Goal: Information Seeking & Learning: Find specific fact

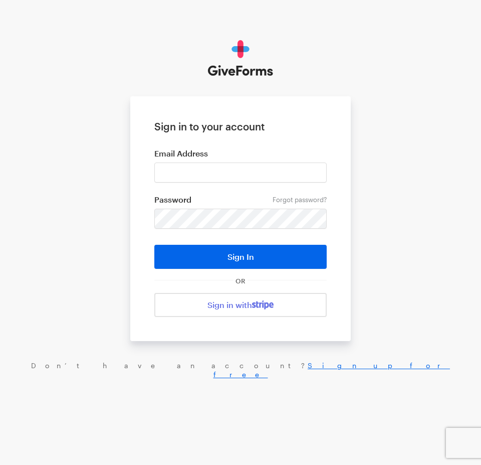
type input "haltura@brightfocus.org"
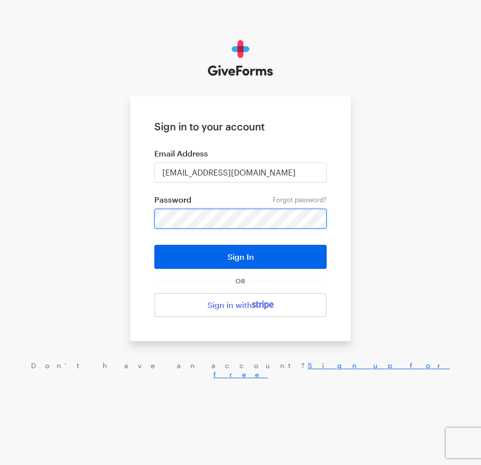
click at [154, 245] on button "Sign In" at bounding box center [240, 257] width 172 height 24
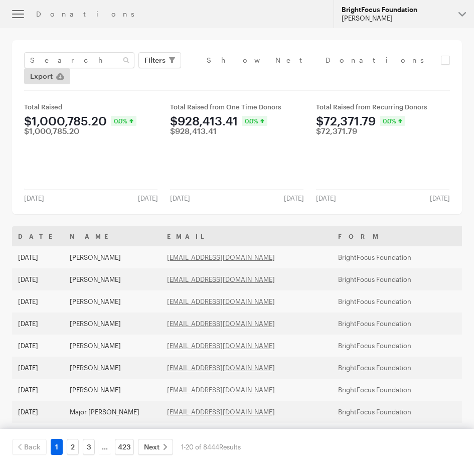
click at [371, 17] on div "[PERSON_NAME]" at bounding box center [395, 18] width 109 height 9
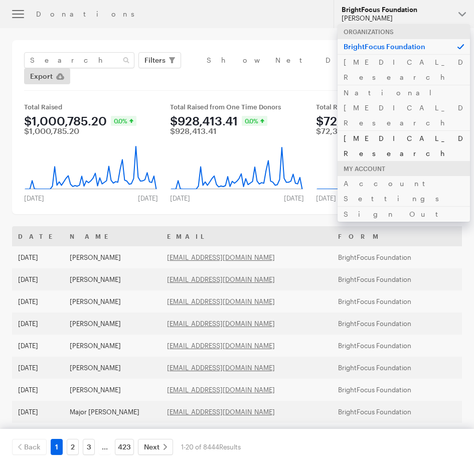
click at [402, 130] on link "[MEDICAL_DATA] Research" at bounding box center [403, 145] width 132 height 31
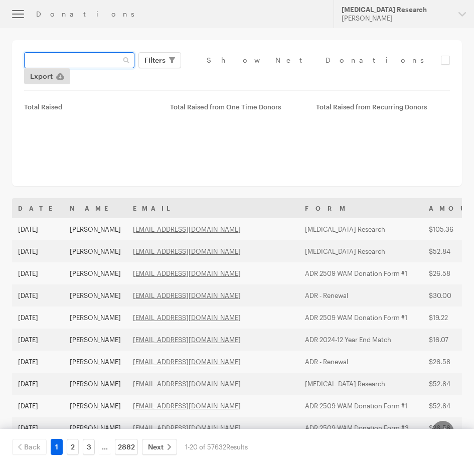
click at [57, 64] on input "text" at bounding box center [79, 60] width 110 height 16
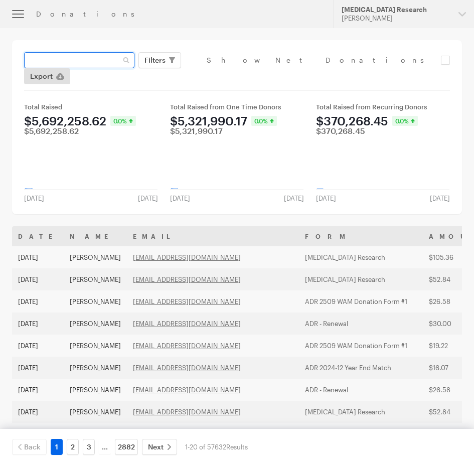
paste input "[EMAIL_ADDRESS][DOMAIN_NAME]"
type input "[EMAIL_ADDRESS][DOMAIN_NAME]"
click at [231, 73] on button "Apply" at bounding box center [247, 81] width 32 height 16
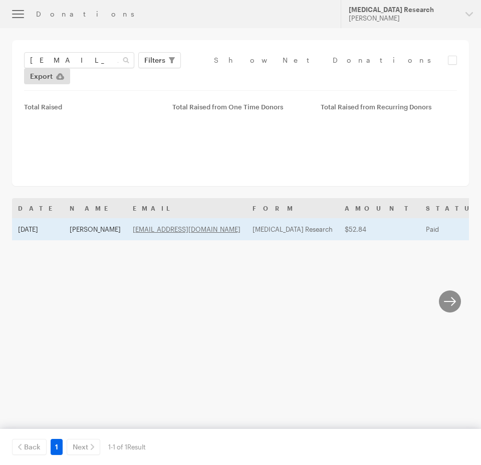
click at [50, 218] on td "[DATE]" at bounding box center [38, 229] width 52 height 22
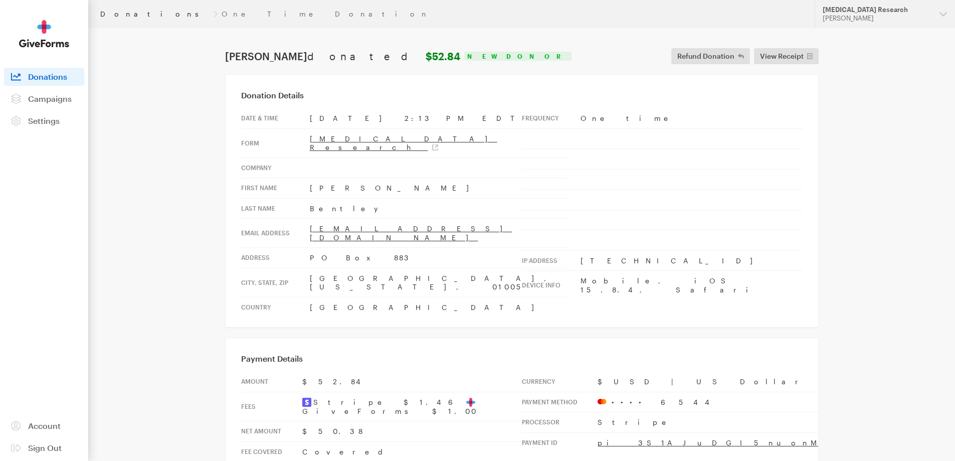
click at [123, 15] on link "Donations" at bounding box center [154, 14] width 109 height 8
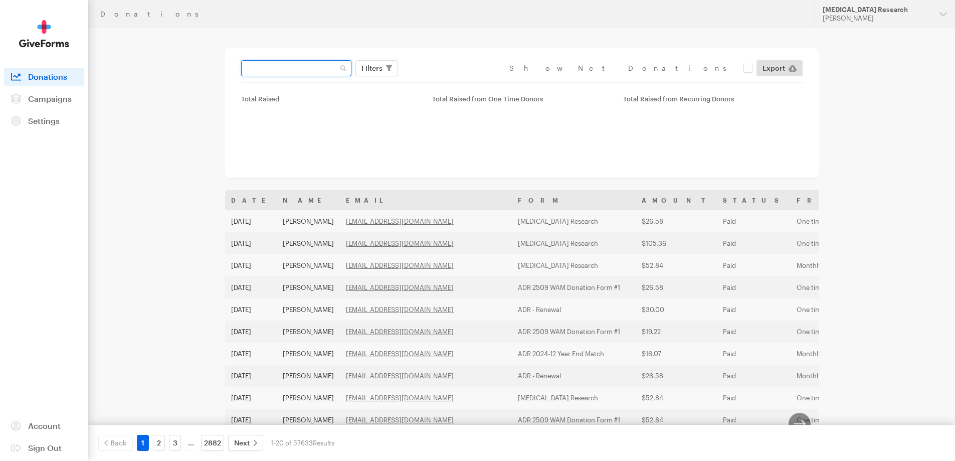
click at [295, 66] on input "text" at bounding box center [296, 68] width 110 height 16
paste input "[EMAIL_ADDRESS][DOMAIN_NAME]"
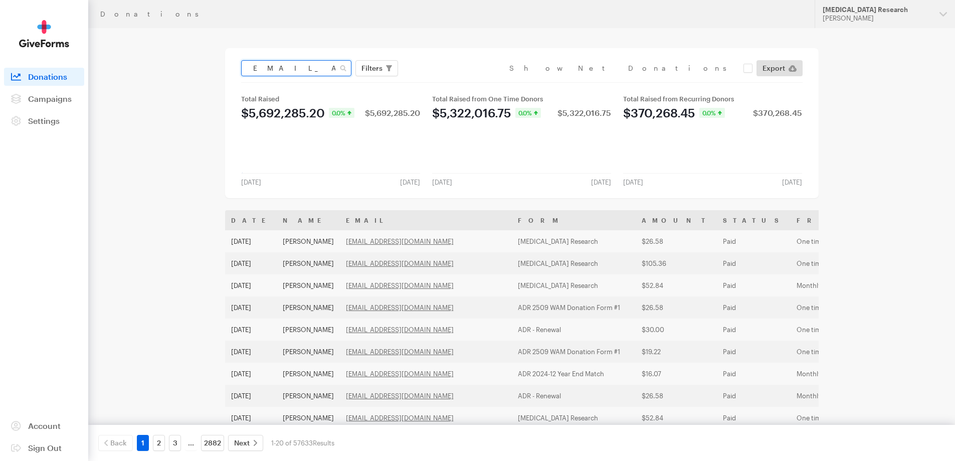
type input "[EMAIL_ADDRESS][DOMAIN_NAME]"
click at [448, 81] on button "Apply" at bounding box center [464, 89] width 32 height 16
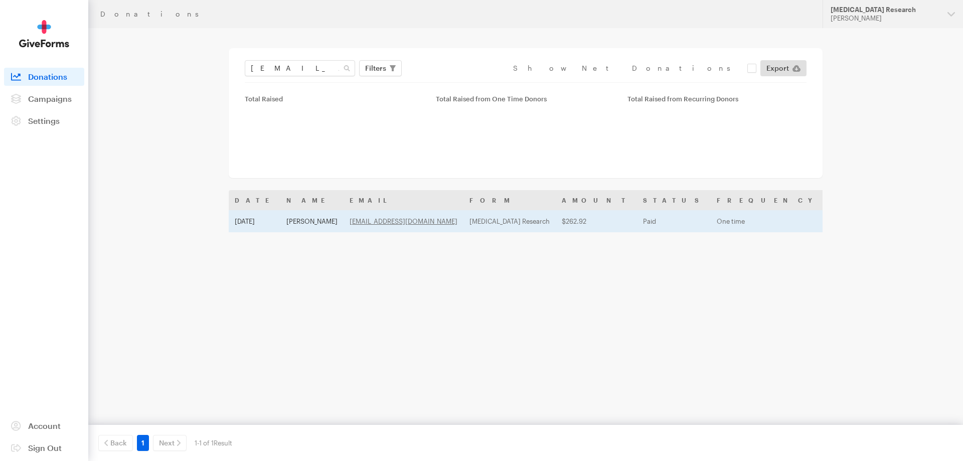
click at [278, 221] on td "Aug 28, 2025" at bounding box center [255, 221] width 52 height 22
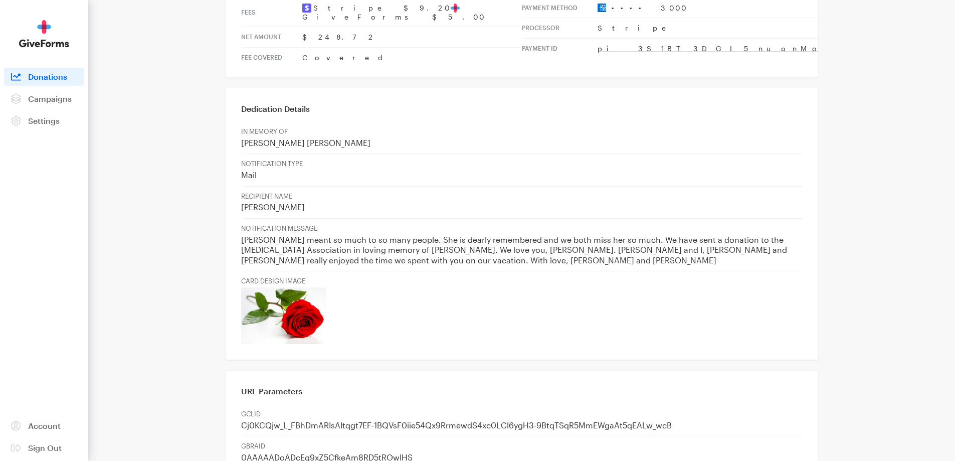
scroll to position [401, 0]
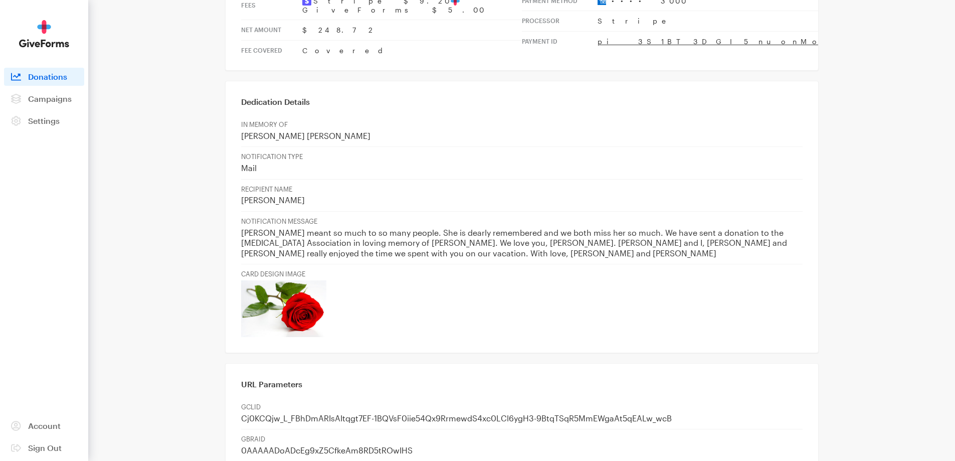
click at [645, 228] on p "[PERSON_NAME] meant so much to so many people. She is dearly remembered and we …" at bounding box center [522, 243] width 562 height 31
drag, startPoint x: 660, startPoint y: 206, endPoint x: 697, endPoint y: 217, distance: 38.2
click at [697, 228] on p "[PERSON_NAME] meant so much to so many people. She is dearly remembered and we …" at bounding box center [522, 243] width 562 height 31
copy p "ime we spent with you on our vacation. With love, [PERSON_NAME] and [PERSON_NAM…"
